Goal: Information Seeking & Learning: Find specific fact

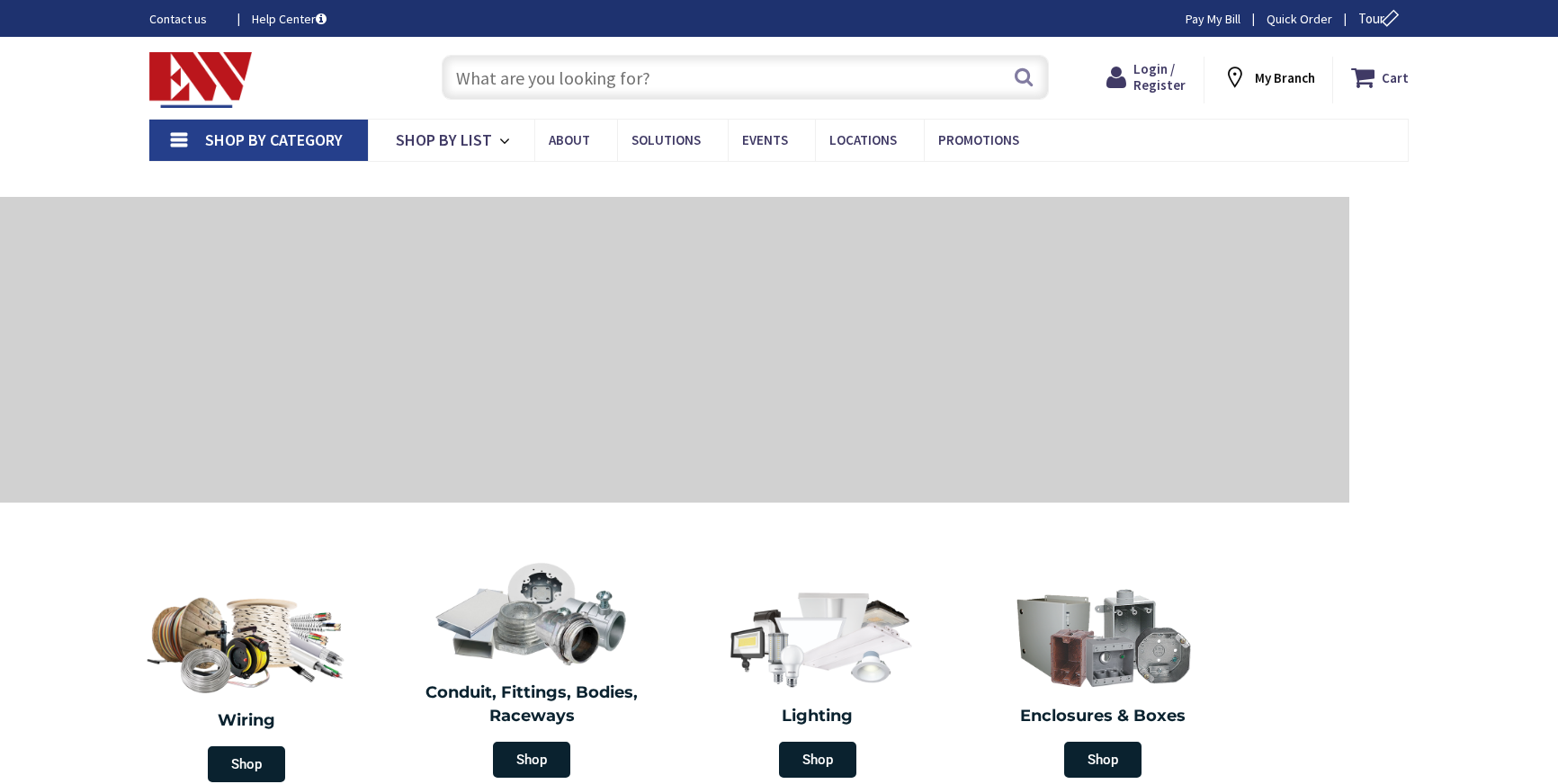
type input "[GEOGRAPHIC_DATA], [GEOGRAPHIC_DATA]"
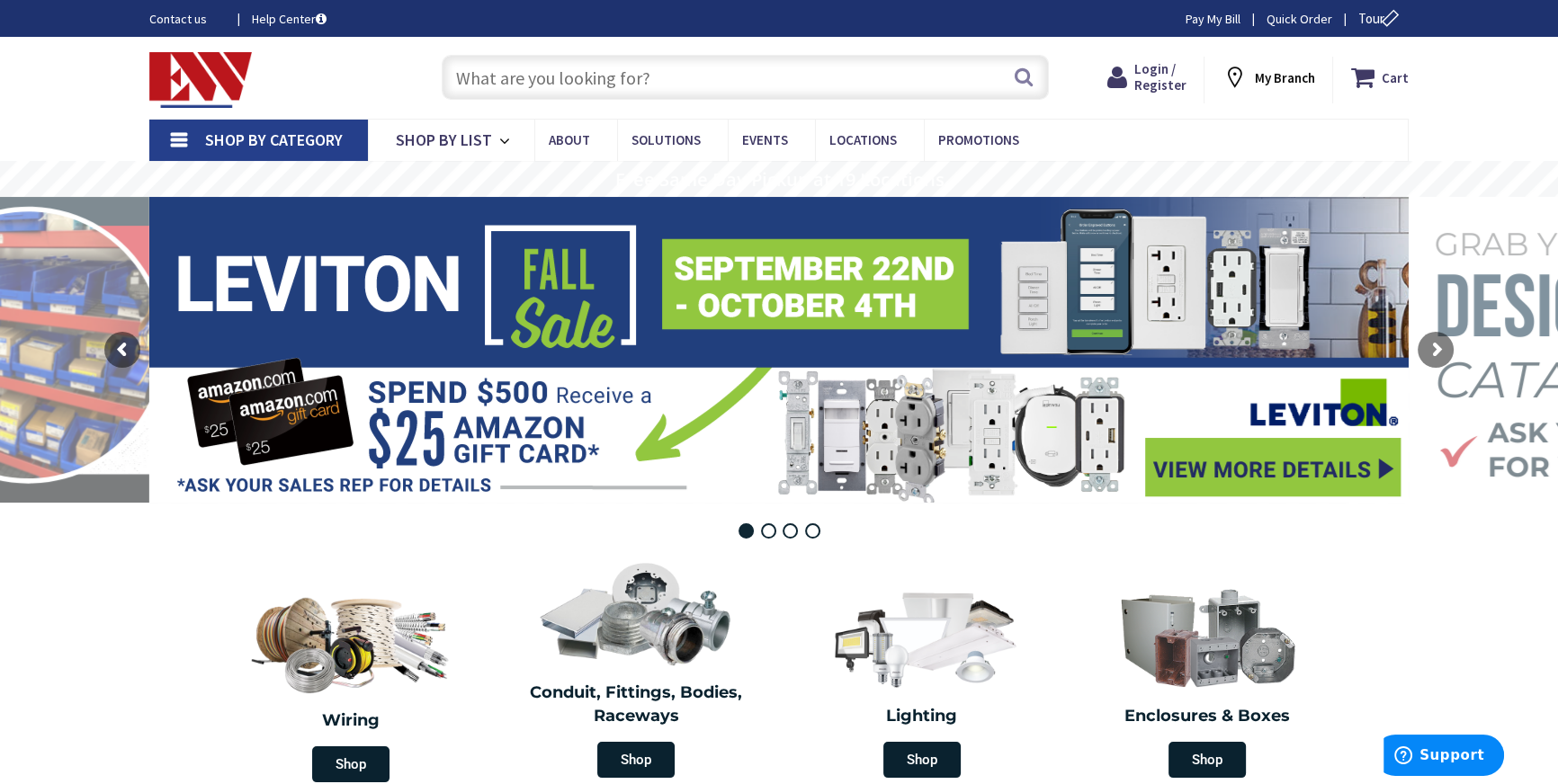
click at [541, 74] on input "text" at bounding box center [745, 76] width 607 height 45
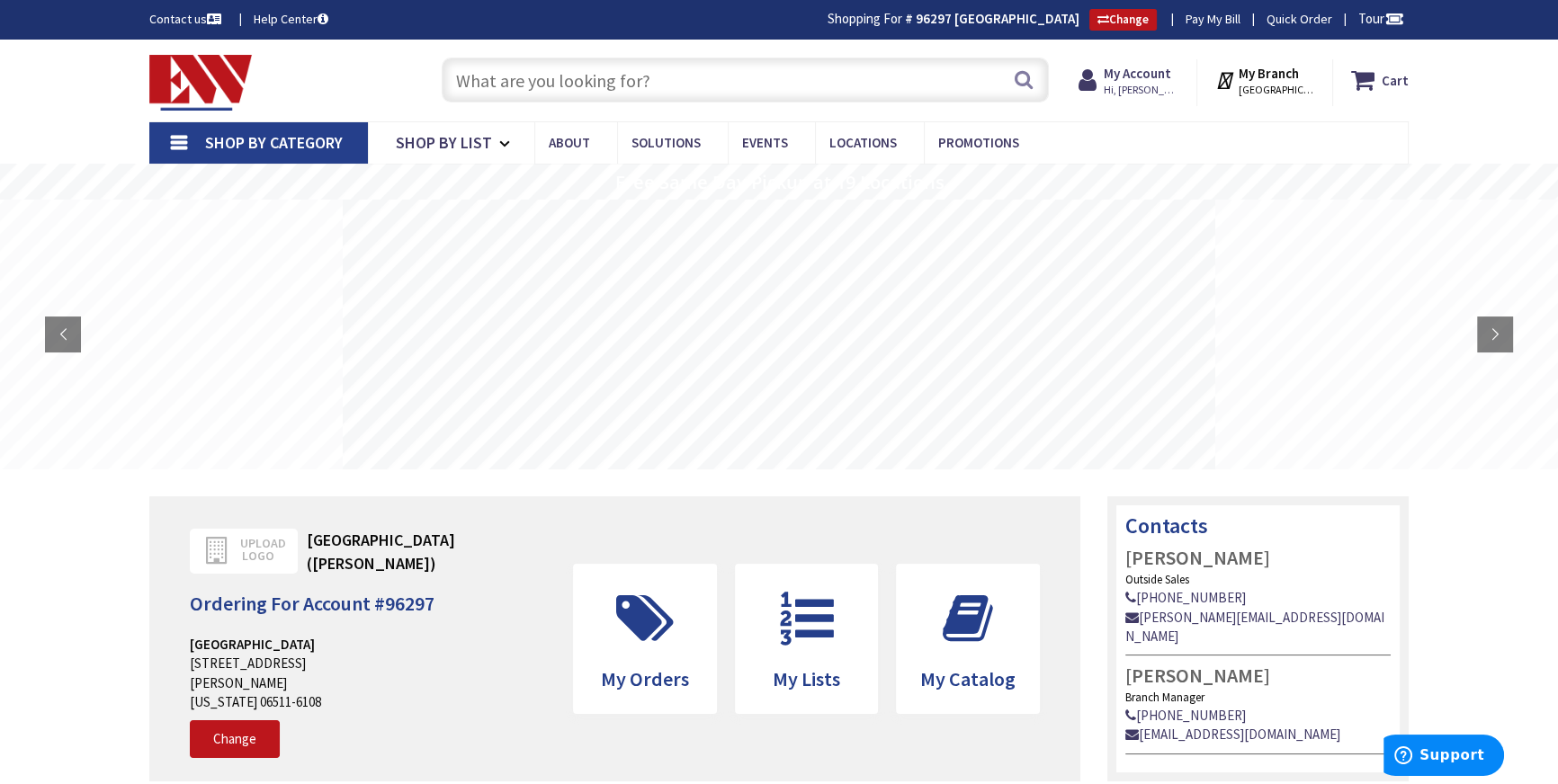
click at [509, 64] on input "text" at bounding box center [745, 79] width 607 height 45
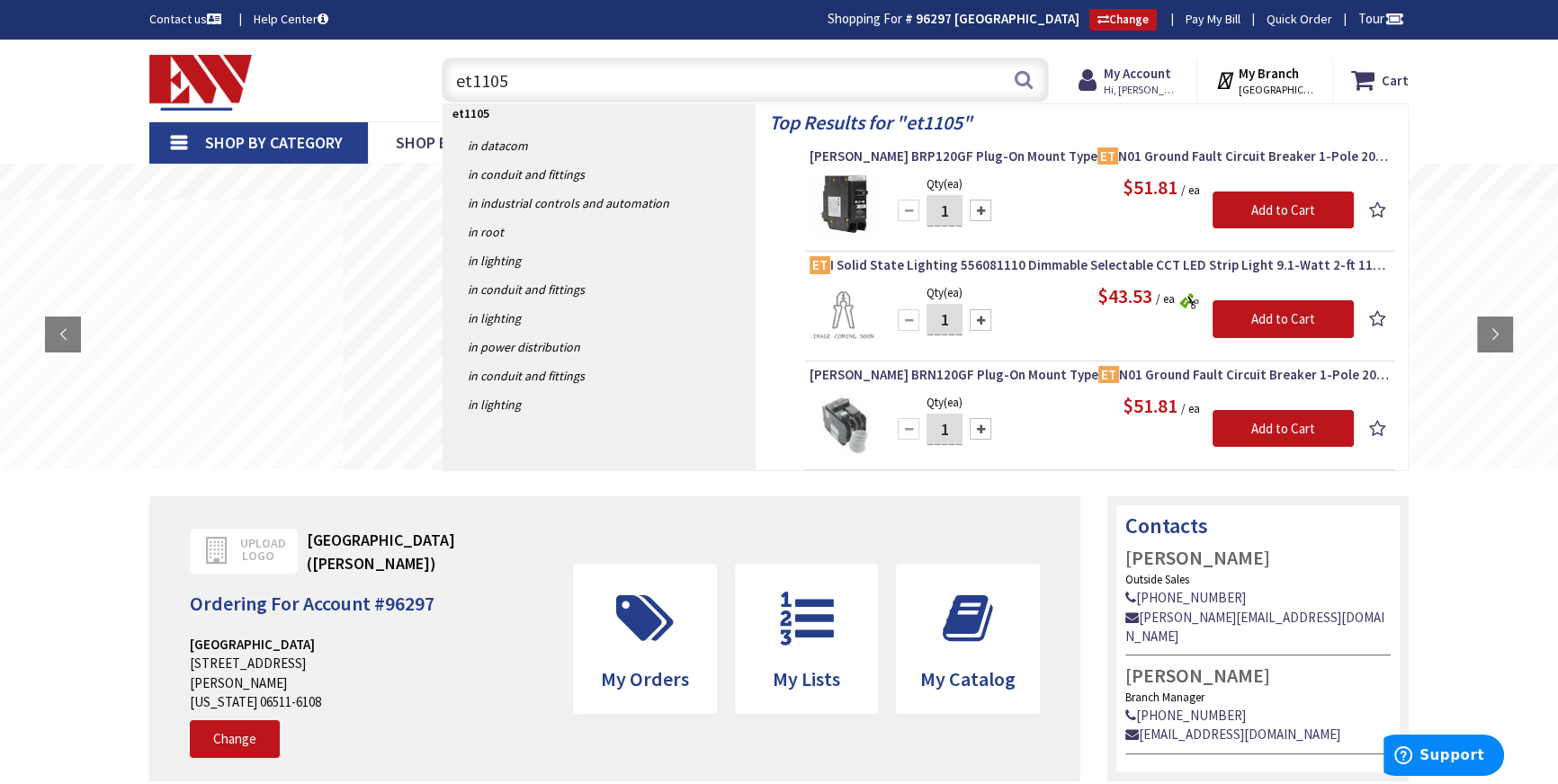
type input "et1105c"
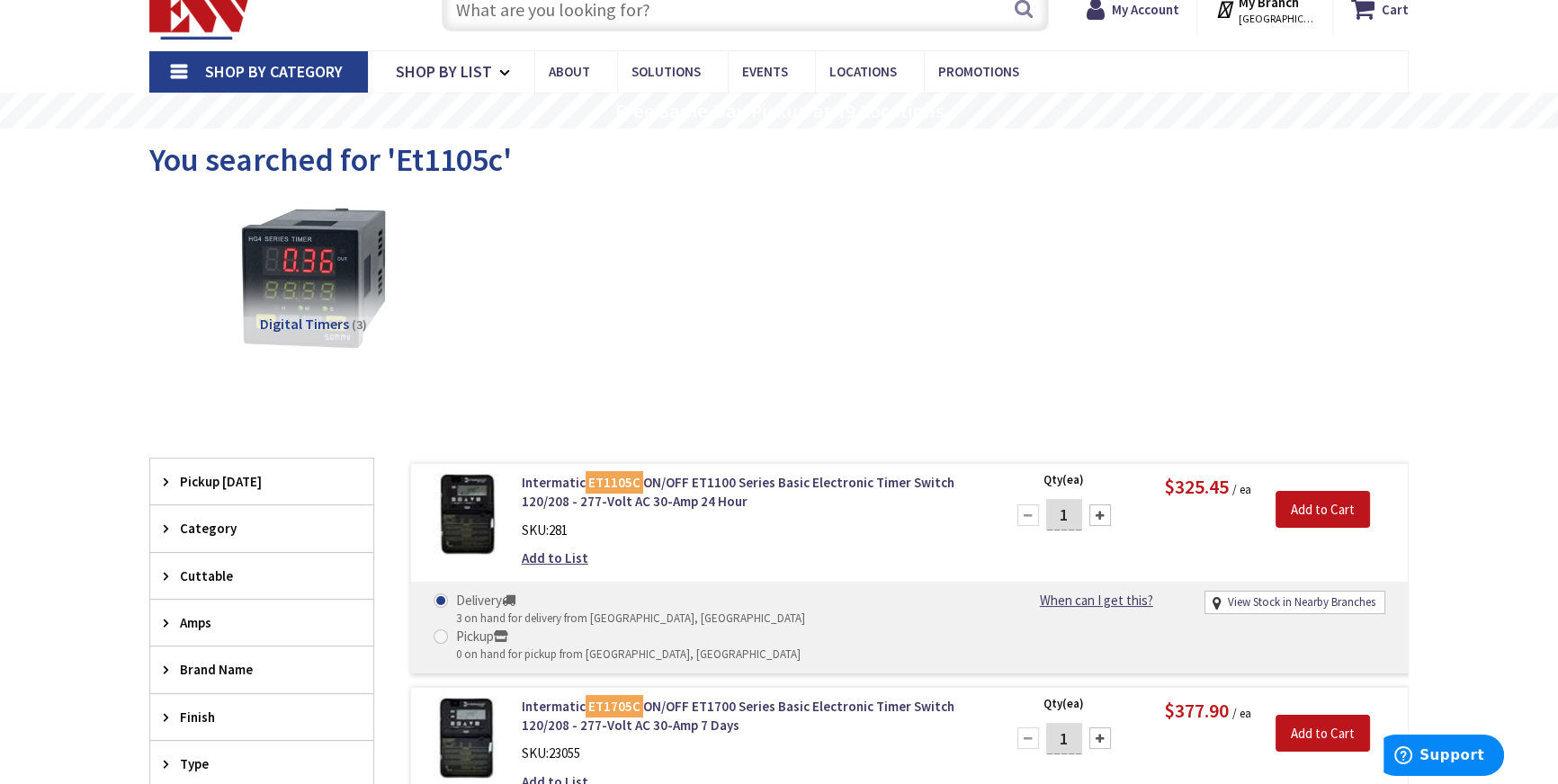
scroll to position [163, 0]
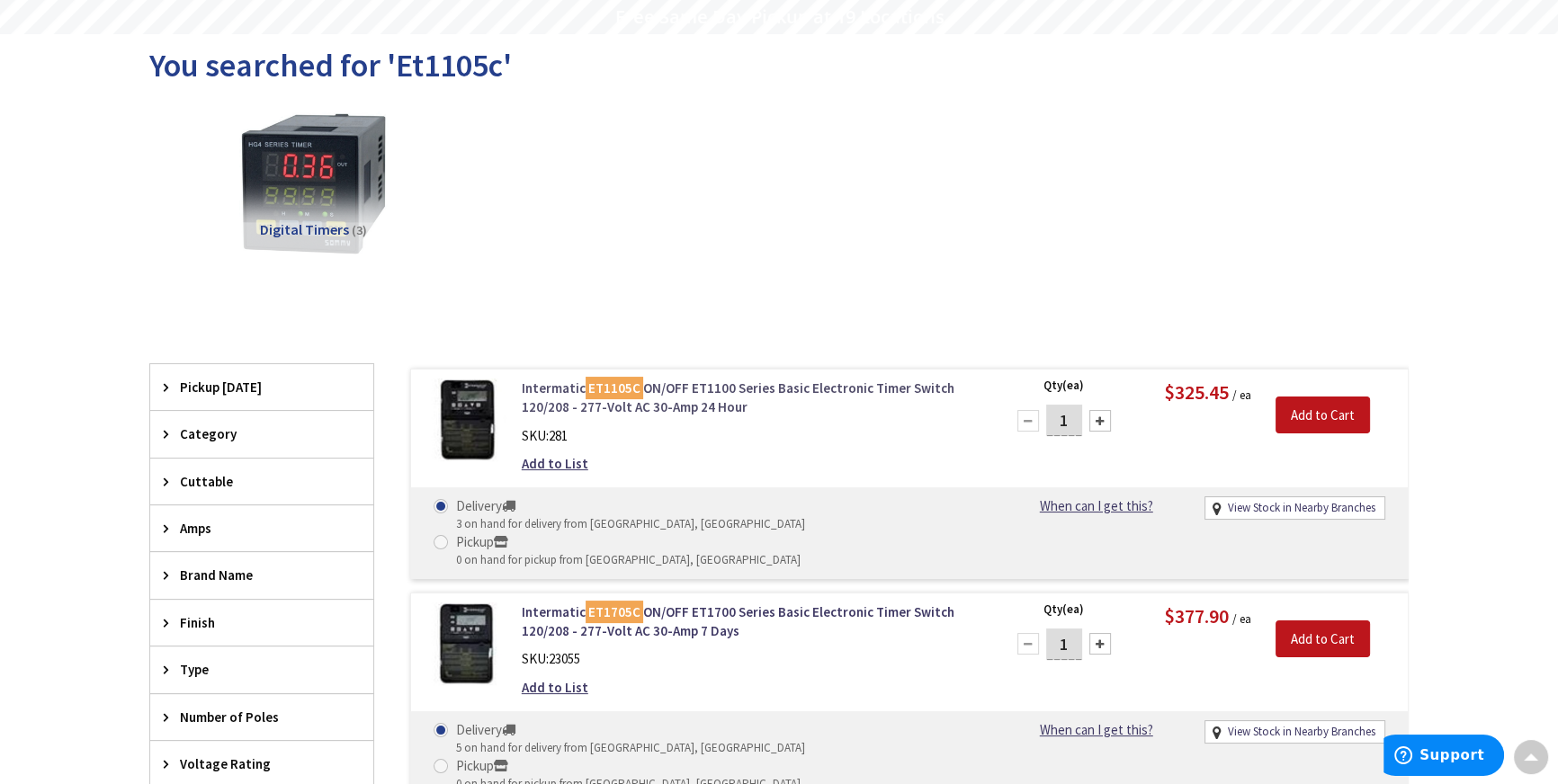
click at [714, 384] on link "Intermatic ET1105C ON/OFF ET1100 Series Basic Electronic Timer Switch 120/208 -…" at bounding box center [750, 398] width 458 height 38
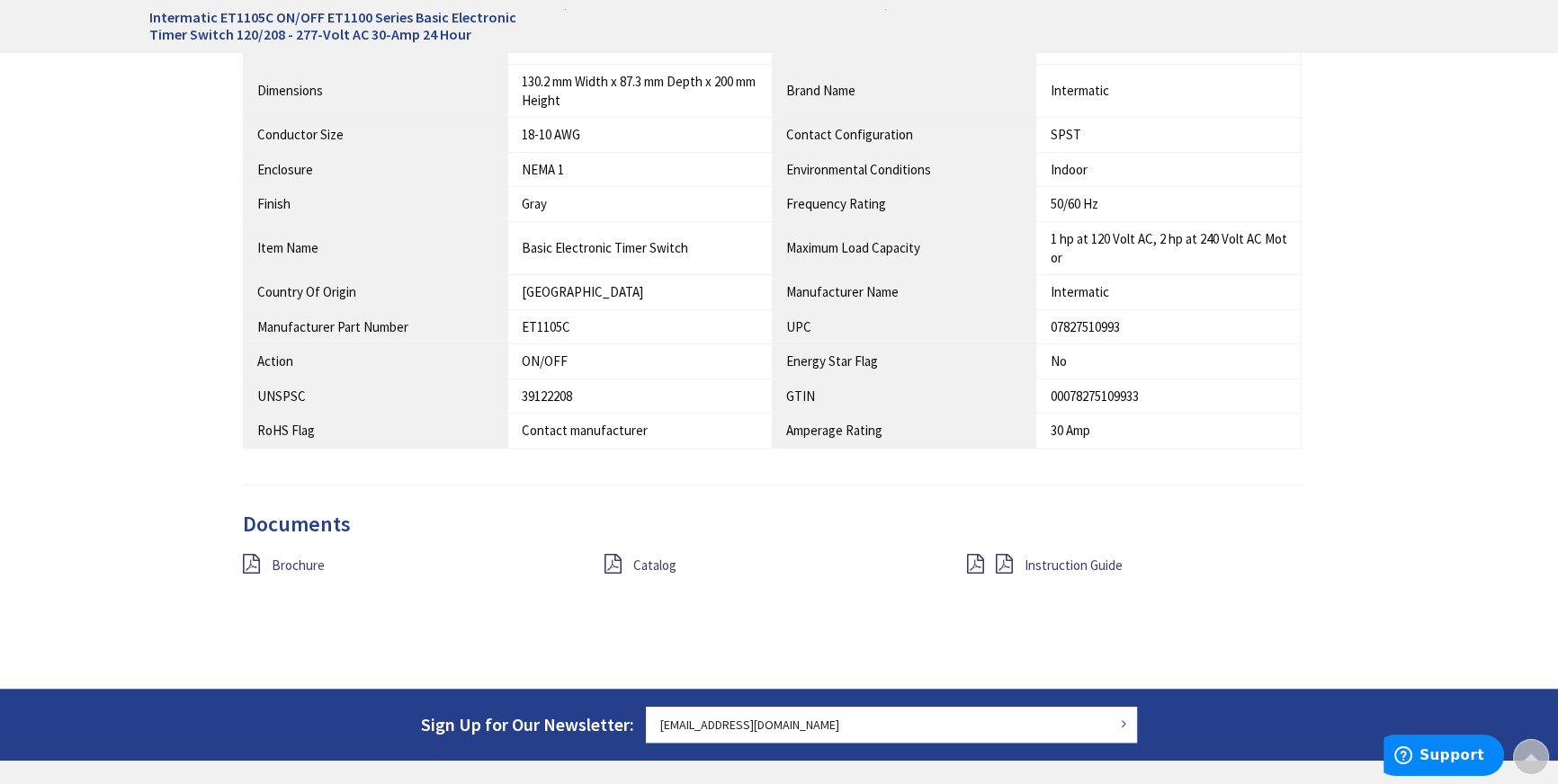
scroll to position [1553, 0]
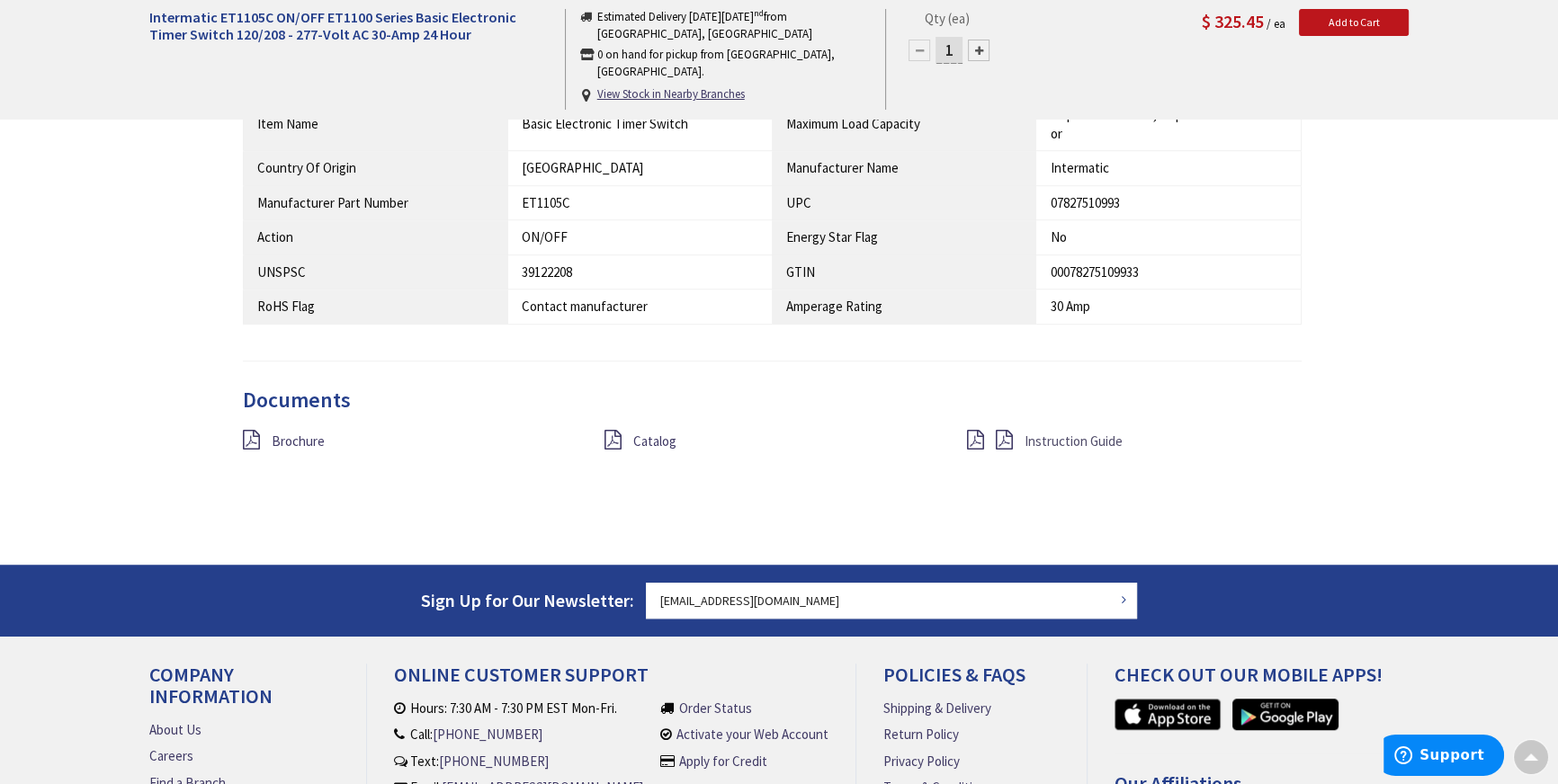
drag, startPoint x: 1072, startPoint y: 431, endPoint x: 1042, endPoint y: 416, distance: 33.5
